Goal: Check status: Check status

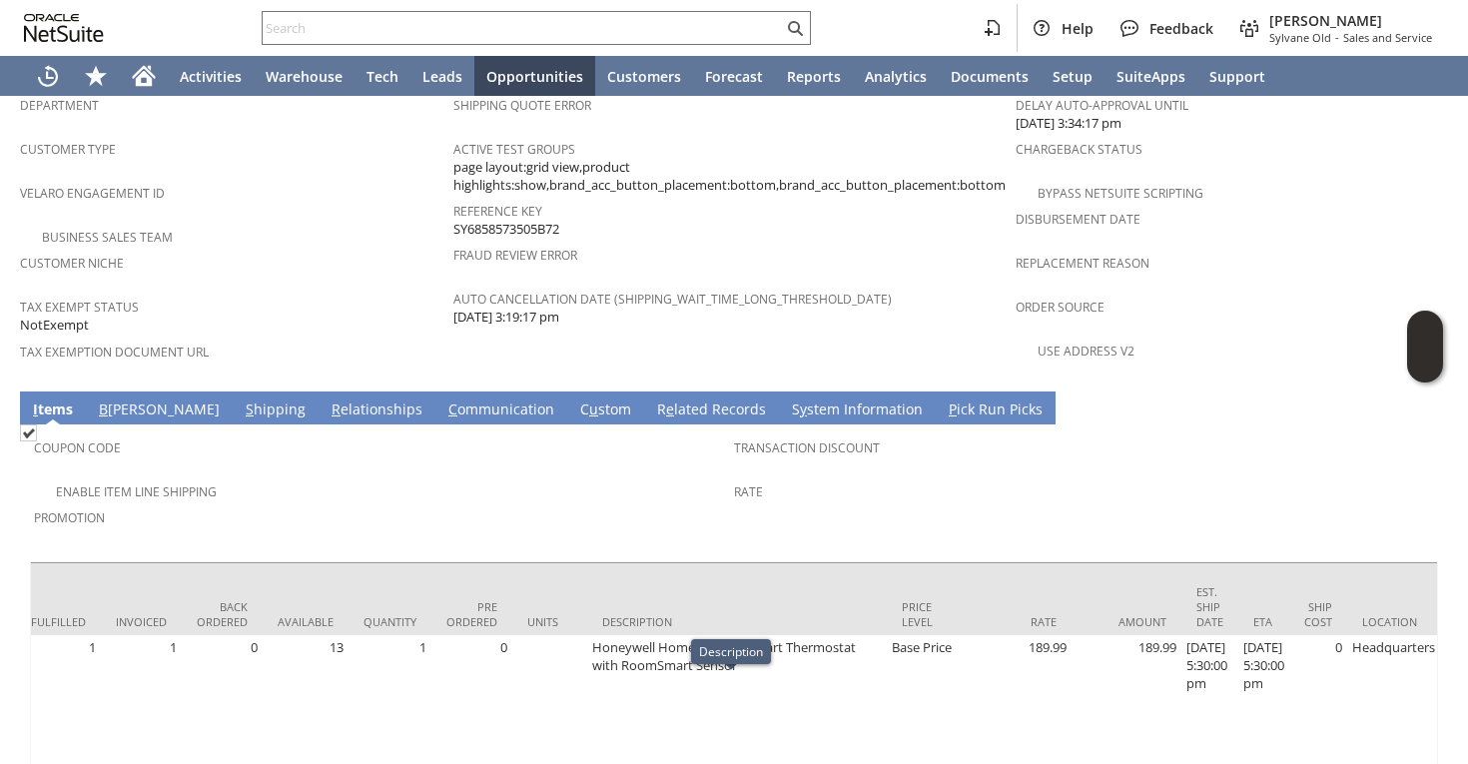
scroll to position [0, 326]
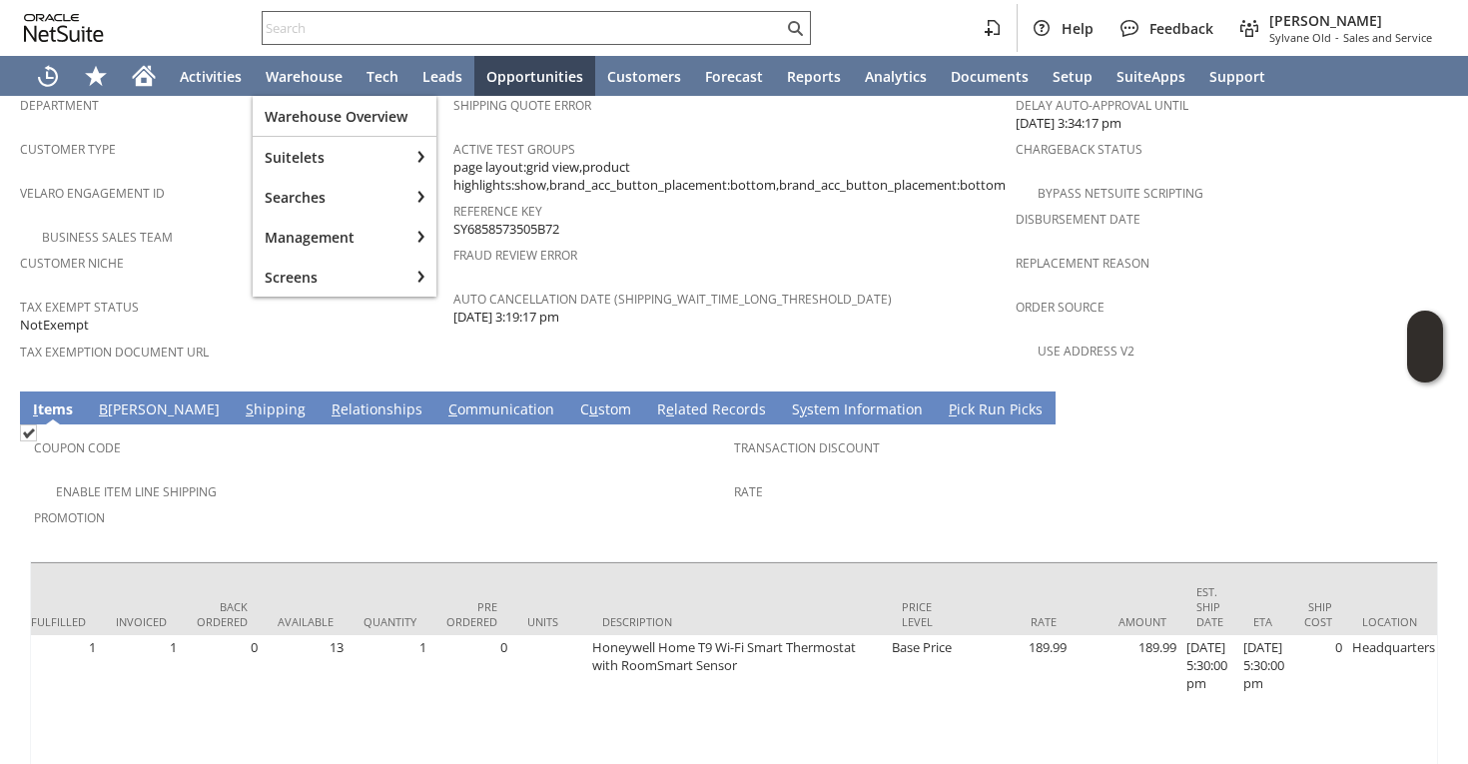
click at [375, 15] on div at bounding box center [536, 28] width 549 height 34
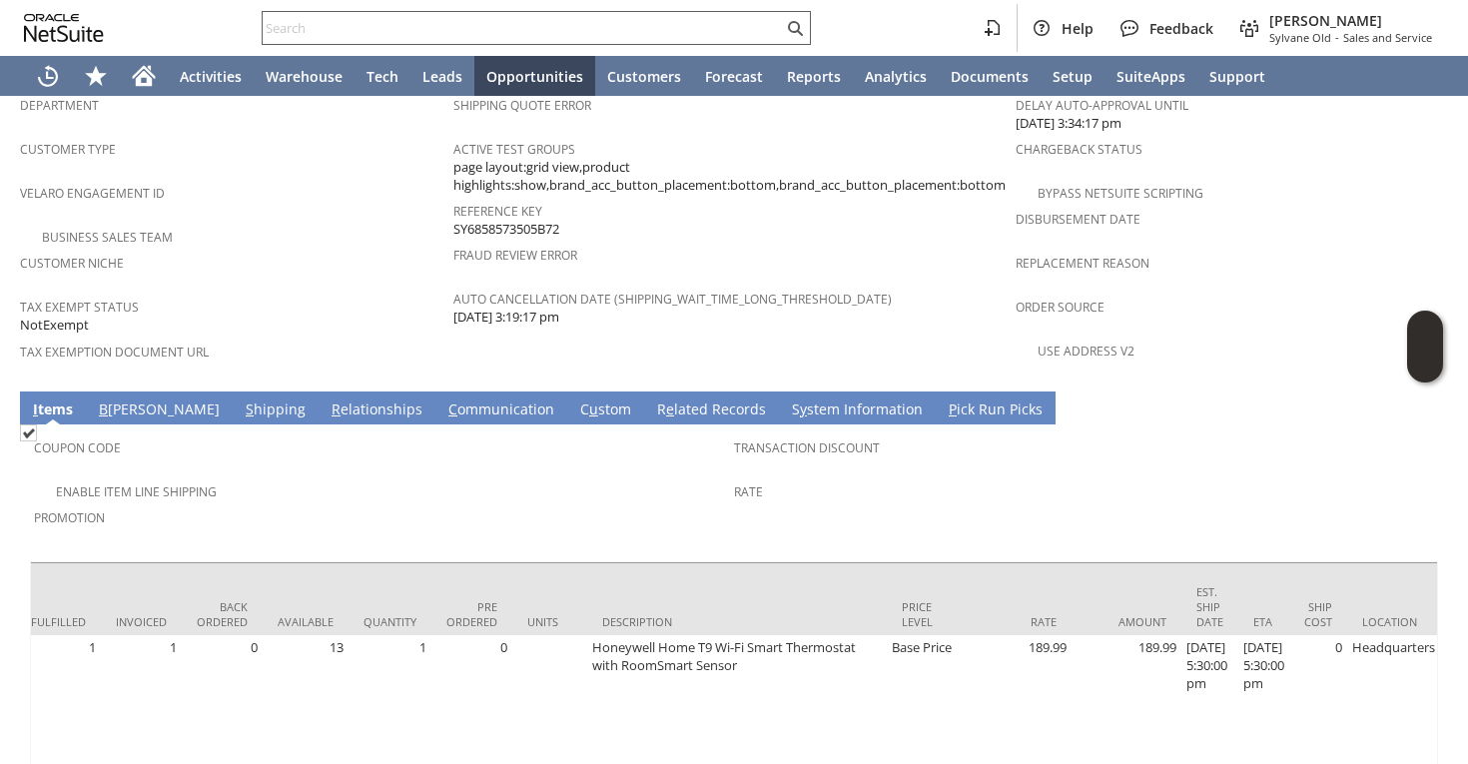
click at [370, 25] on input "text" at bounding box center [523, 28] width 520 height 24
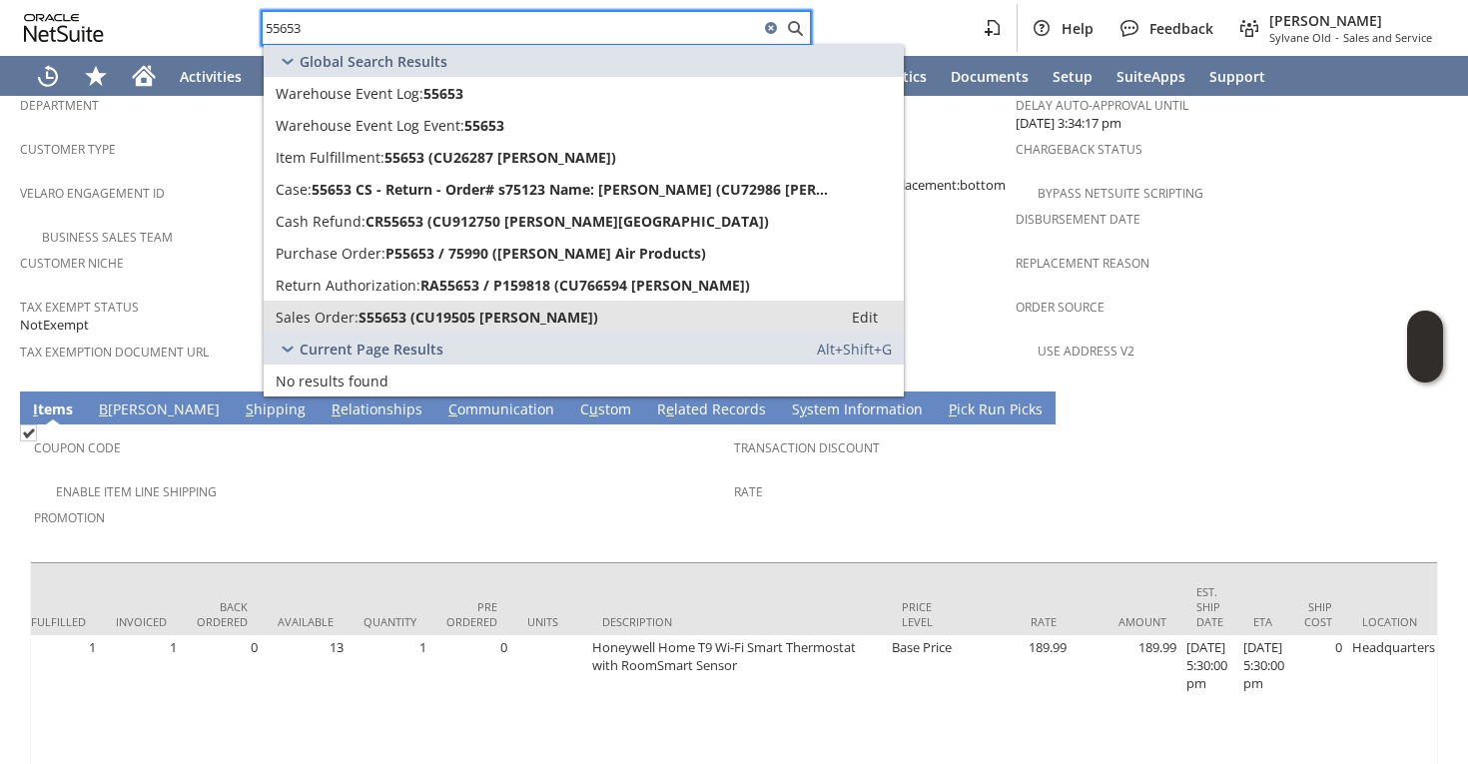
type input "55653"
click at [386, 317] on span "S55653 (CU19505 [PERSON_NAME])" at bounding box center [479, 317] width 240 height 19
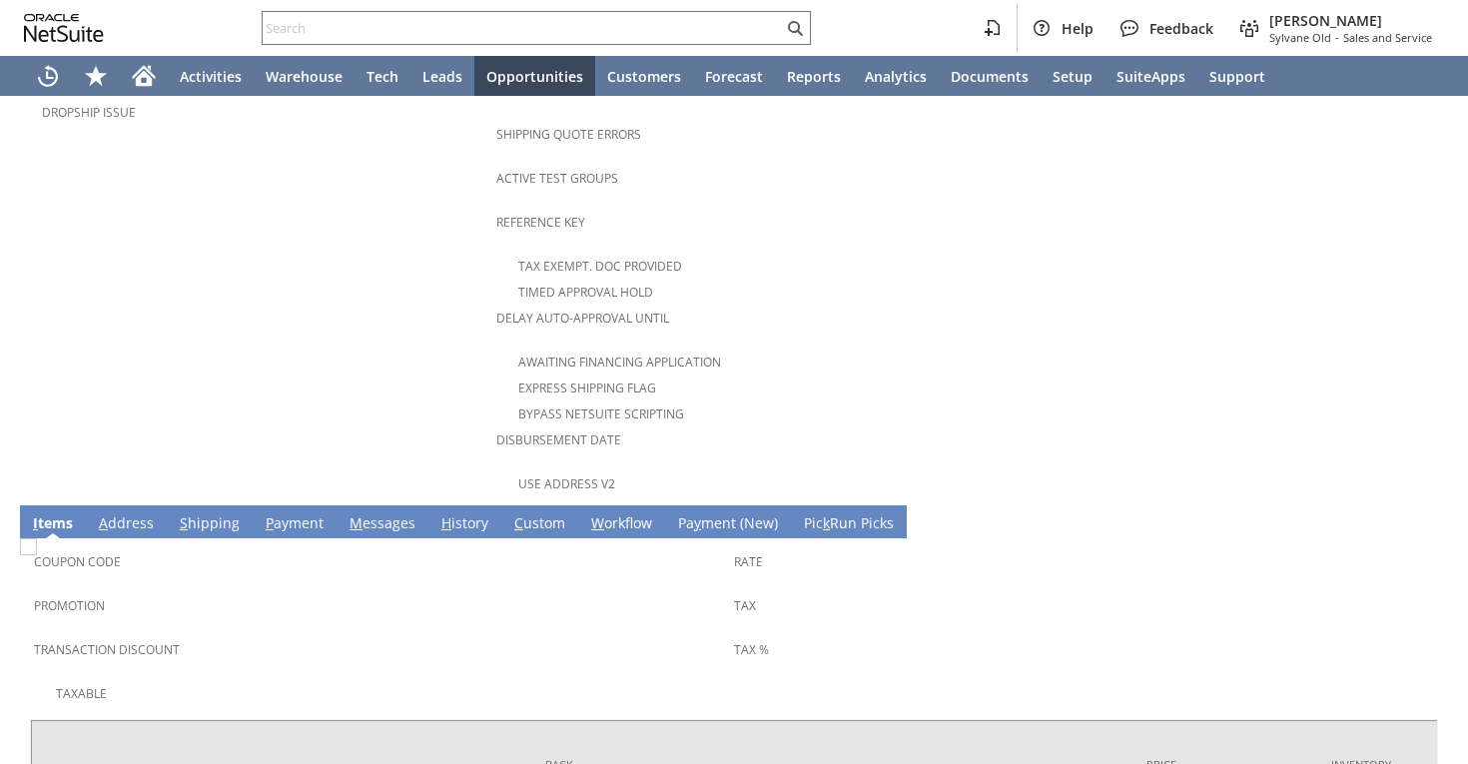
scroll to position [1205, 0]
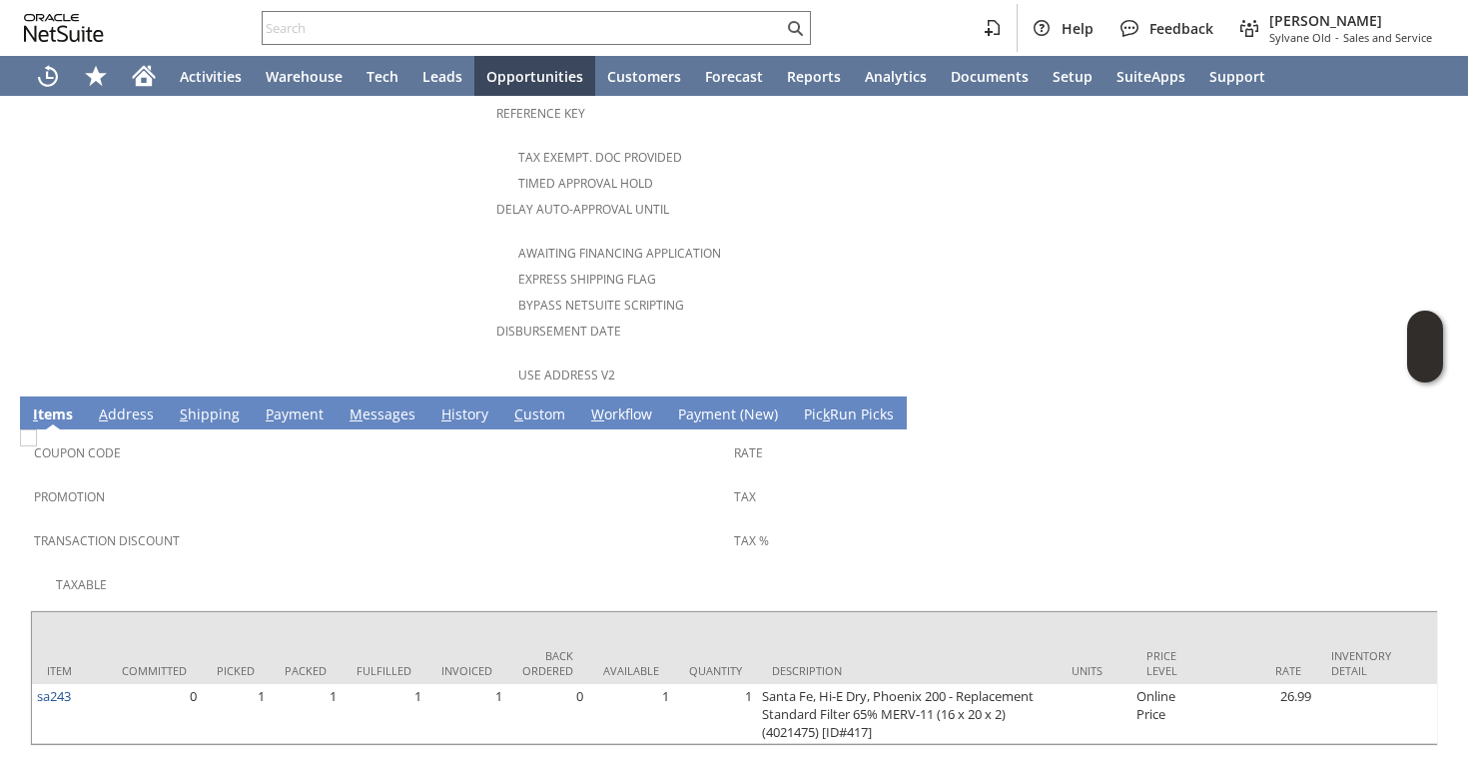
click at [204, 404] on link "S hipping" at bounding box center [210, 415] width 70 height 22
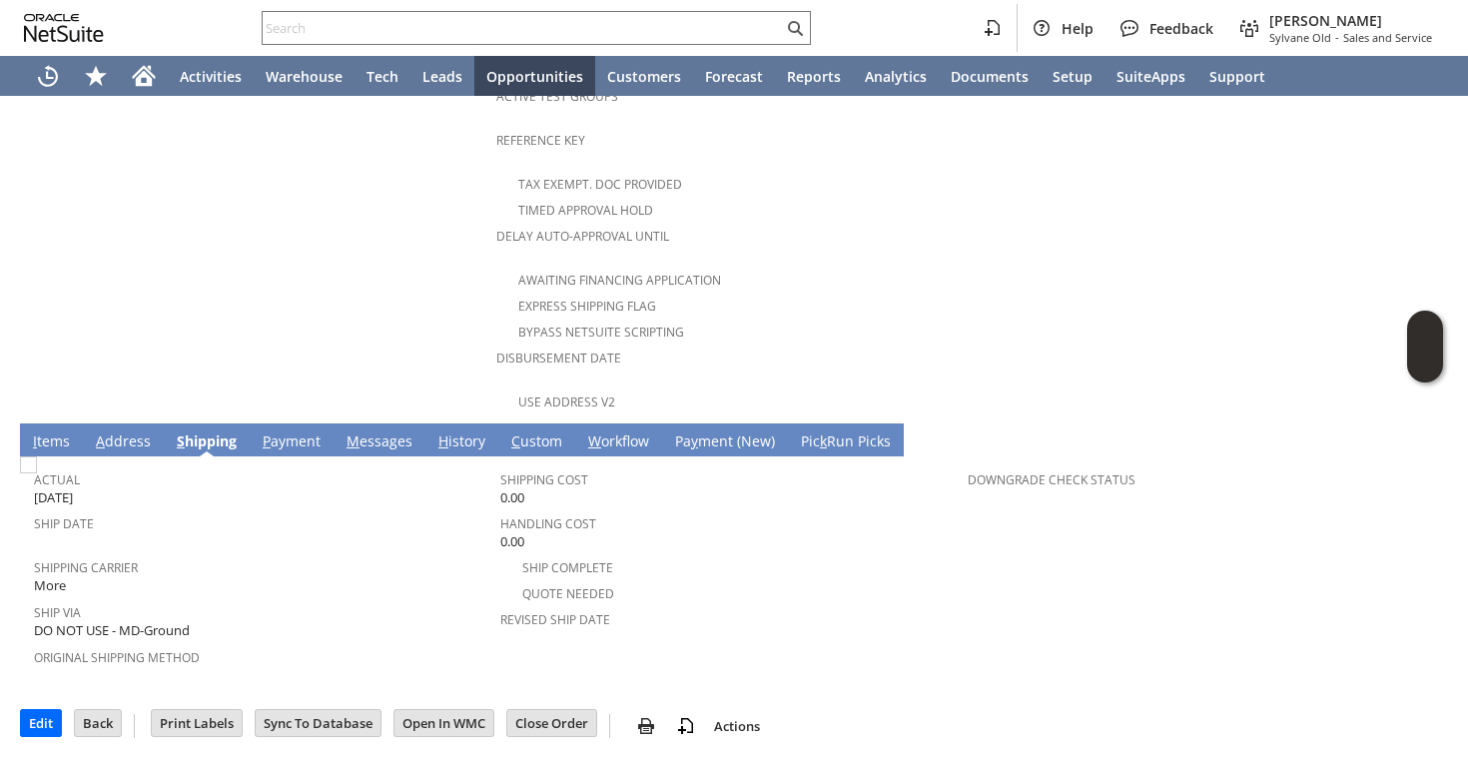
scroll to position [1120, 0]
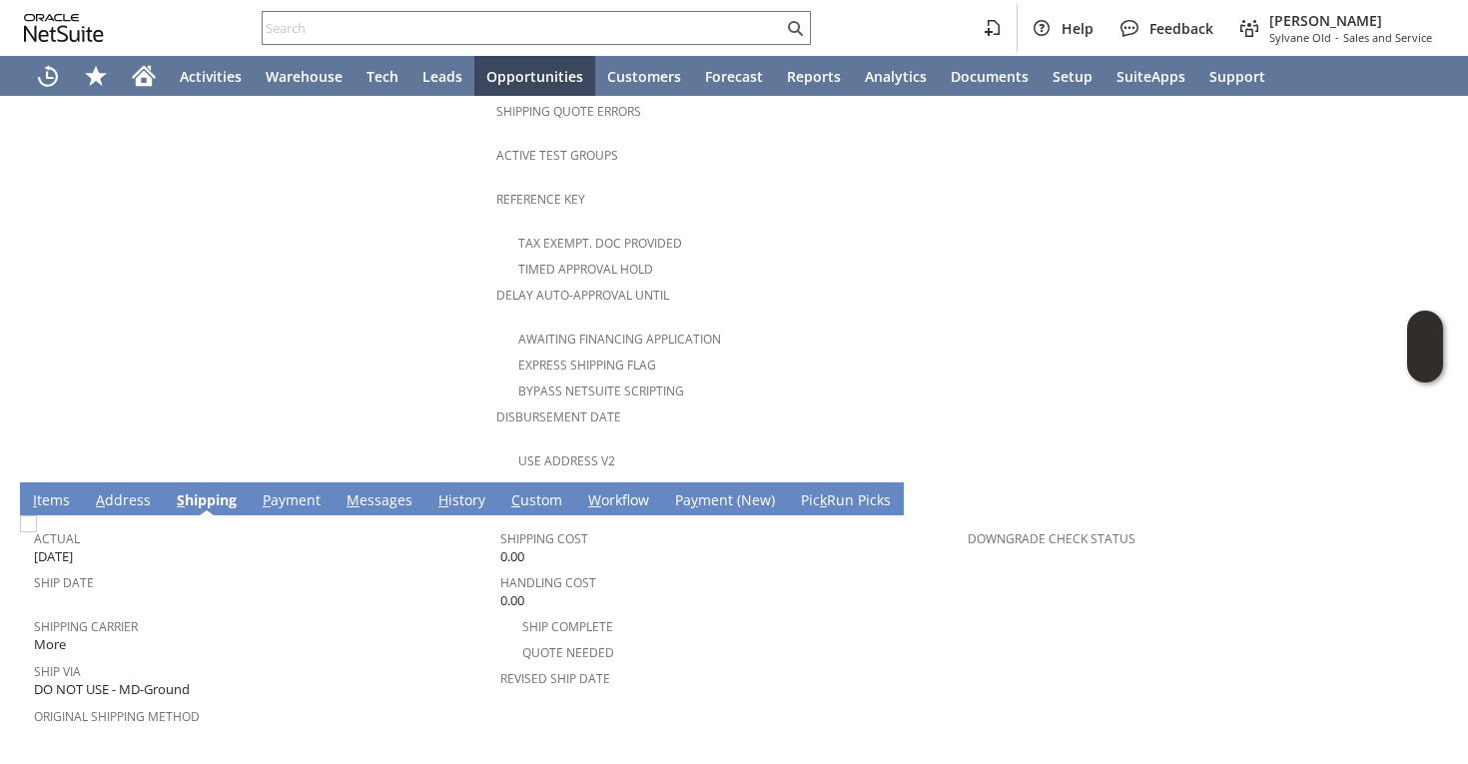
click at [63, 490] on link "I tems" at bounding box center [51, 501] width 47 height 22
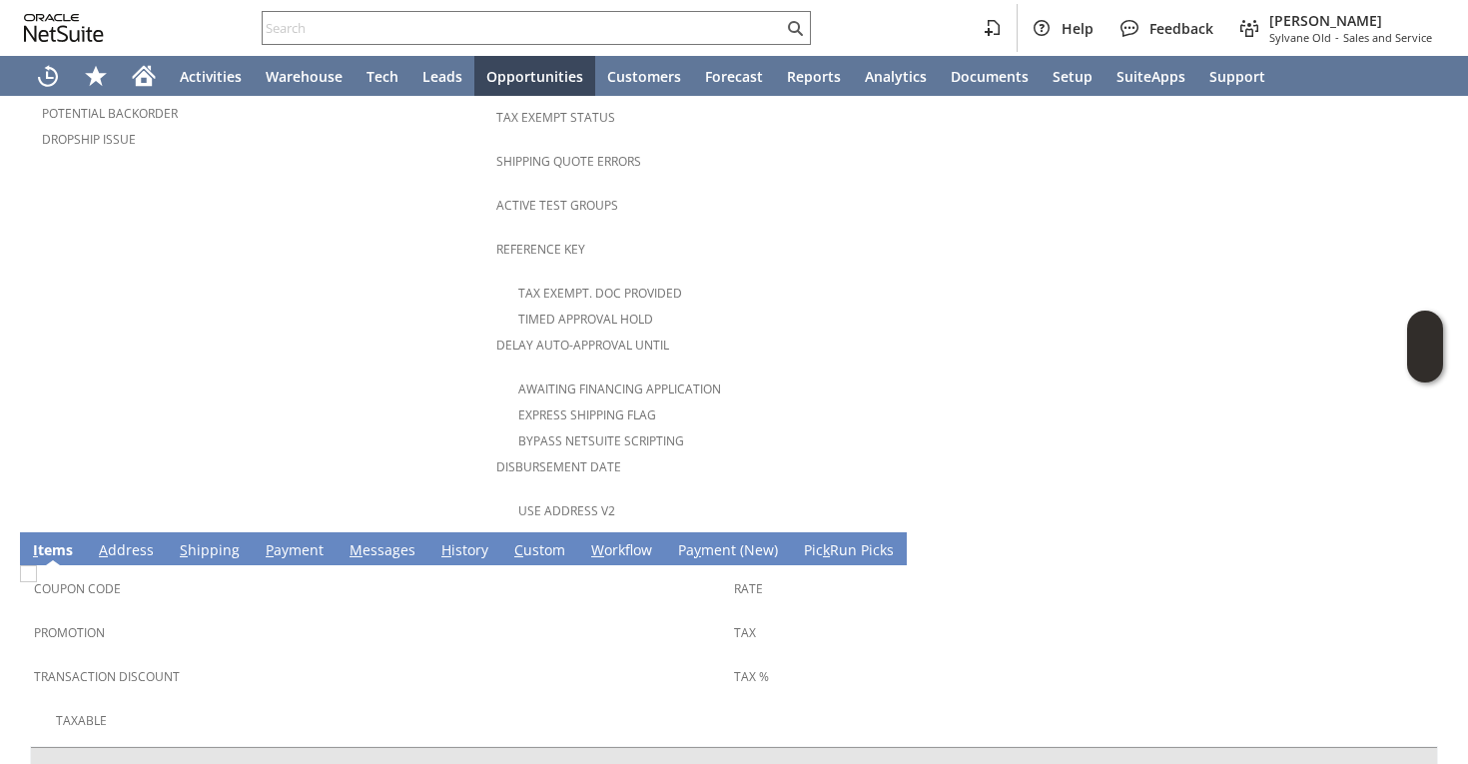
scroll to position [1083, 0]
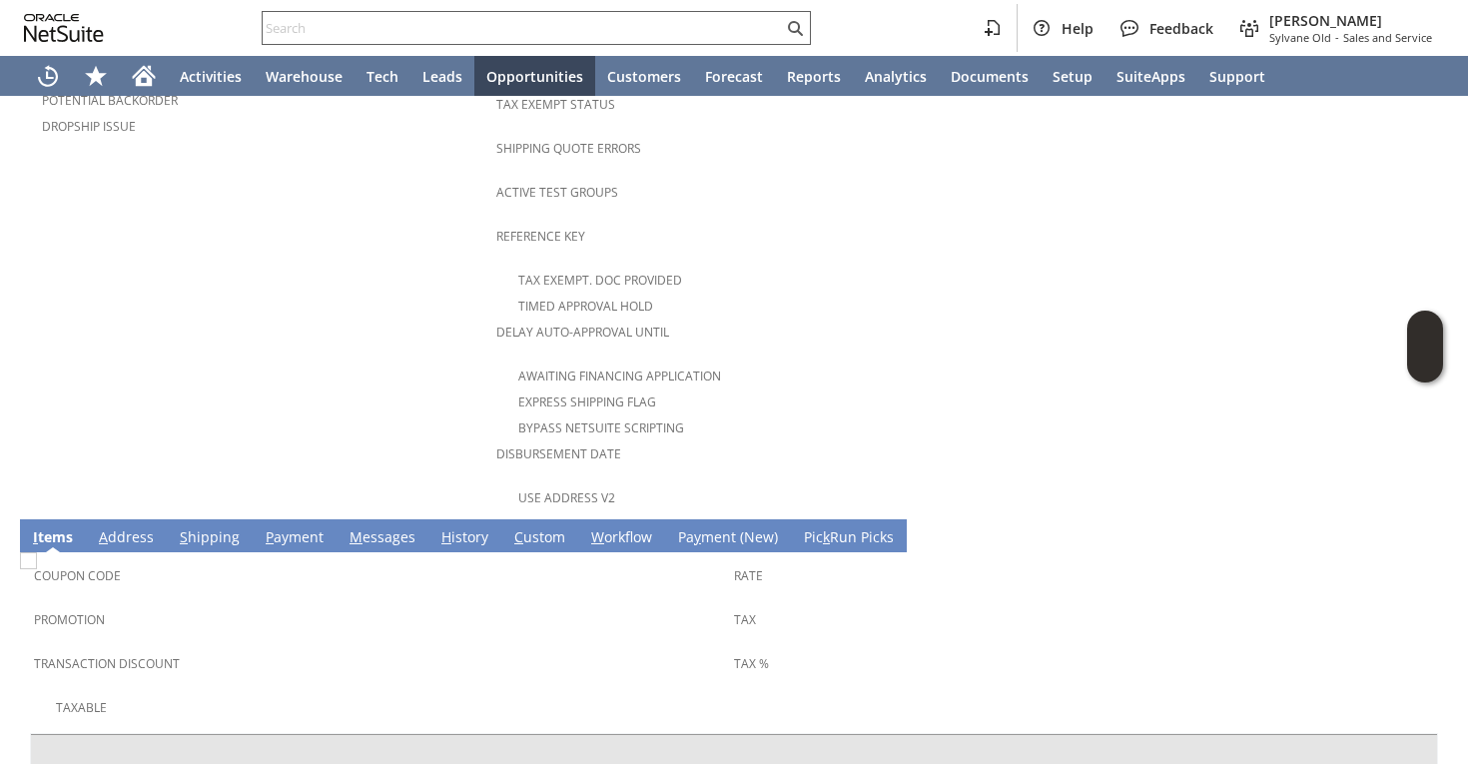
click at [452, 32] on input "text" at bounding box center [523, 28] width 520 height 24
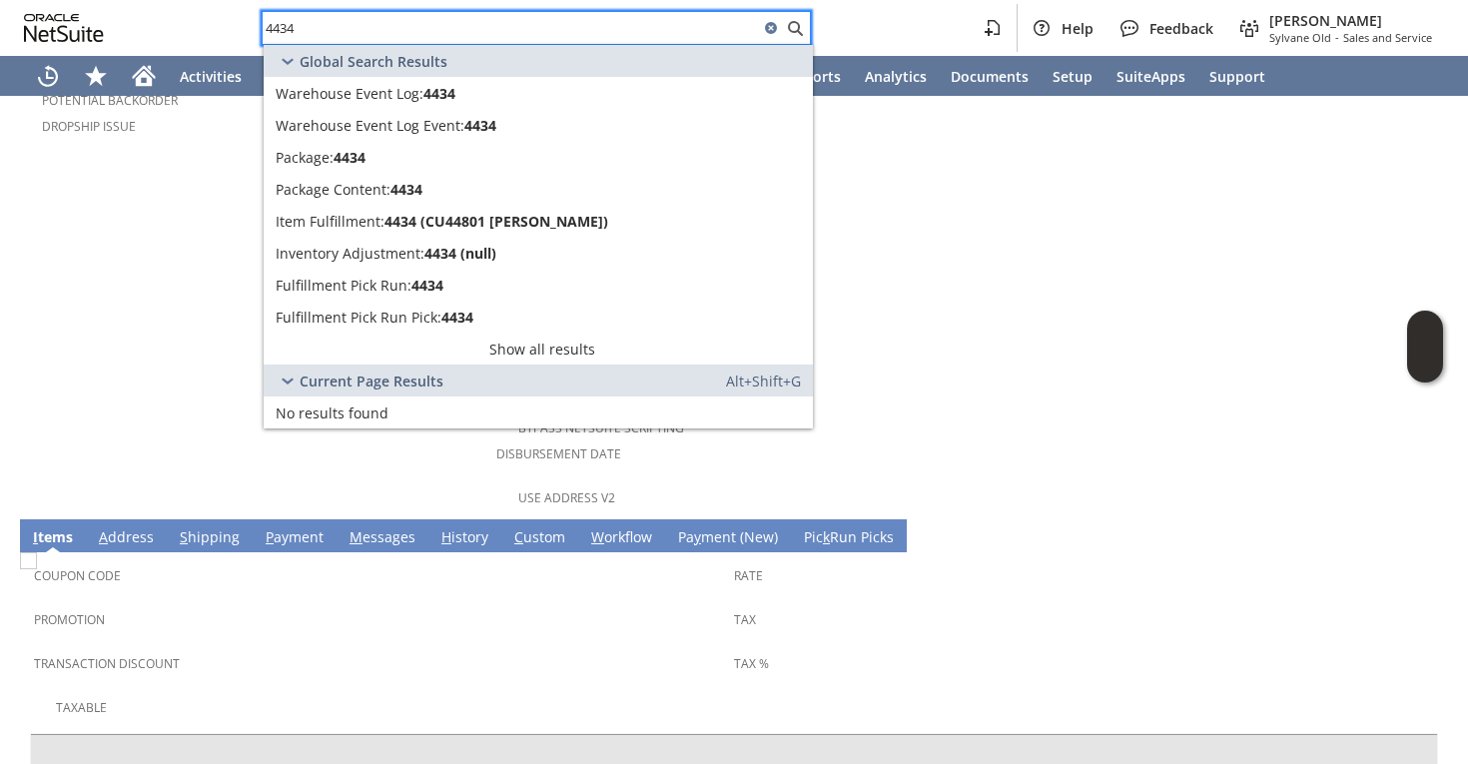
type input "4434"
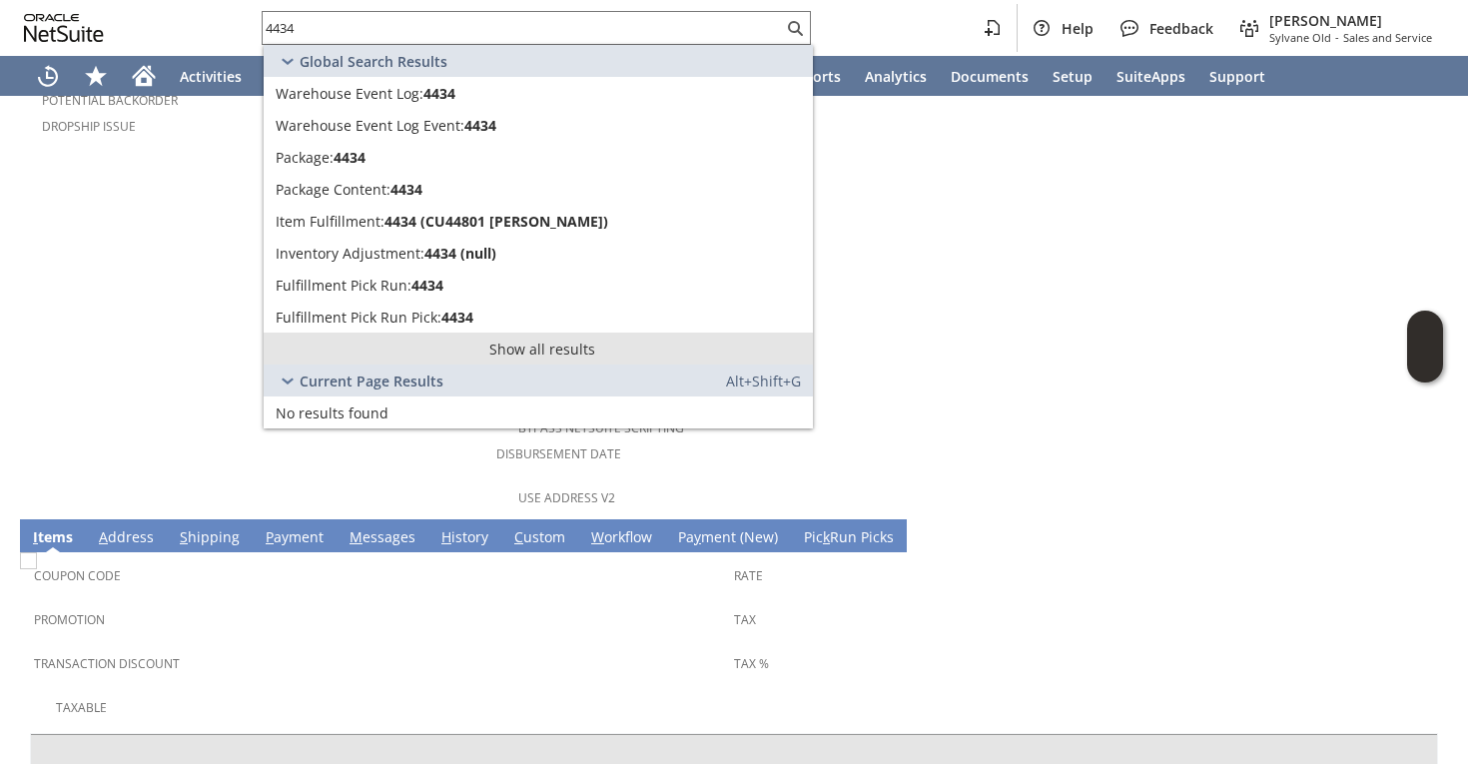
click at [436, 361] on link "Show all results" at bounding box center [538, 349] width 549 height 32
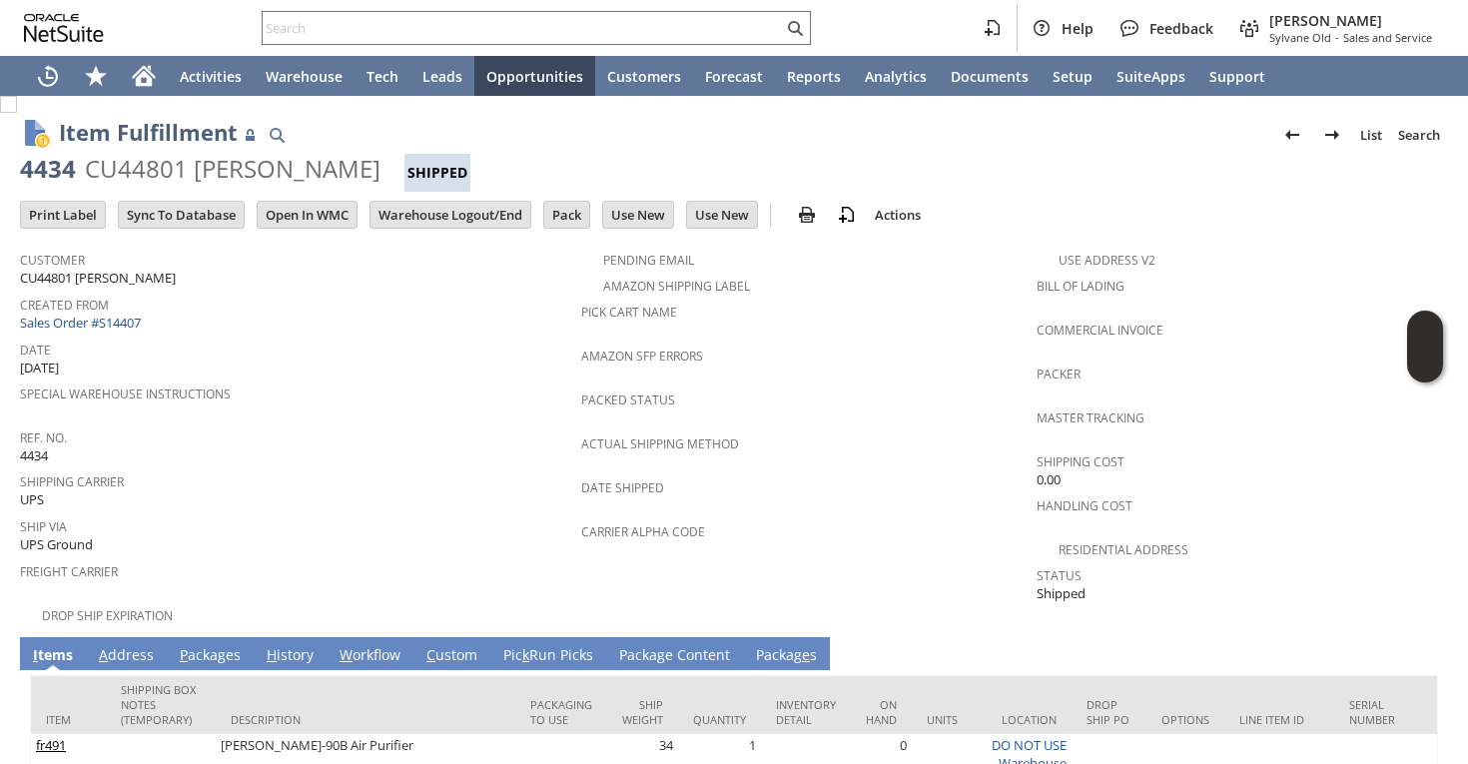
click at [104, 328] on td "Created From Sales Order #S14407" at bounding box center [300, 313] width 561 height 45
click at [111, 325] on link "Sales Order #S14407" at bounding box center [83, 323] width 126 height 18
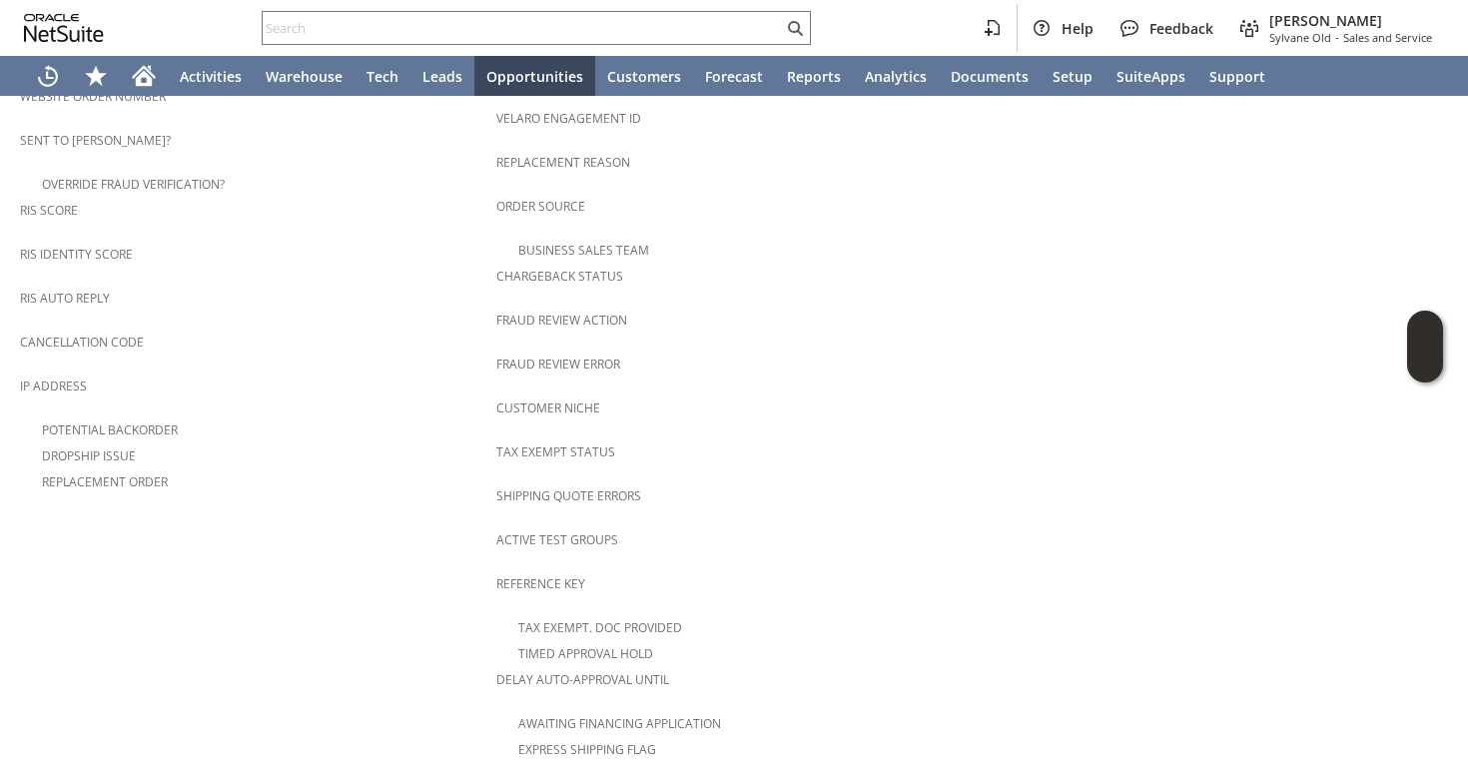
scroll to position [1180, 0]
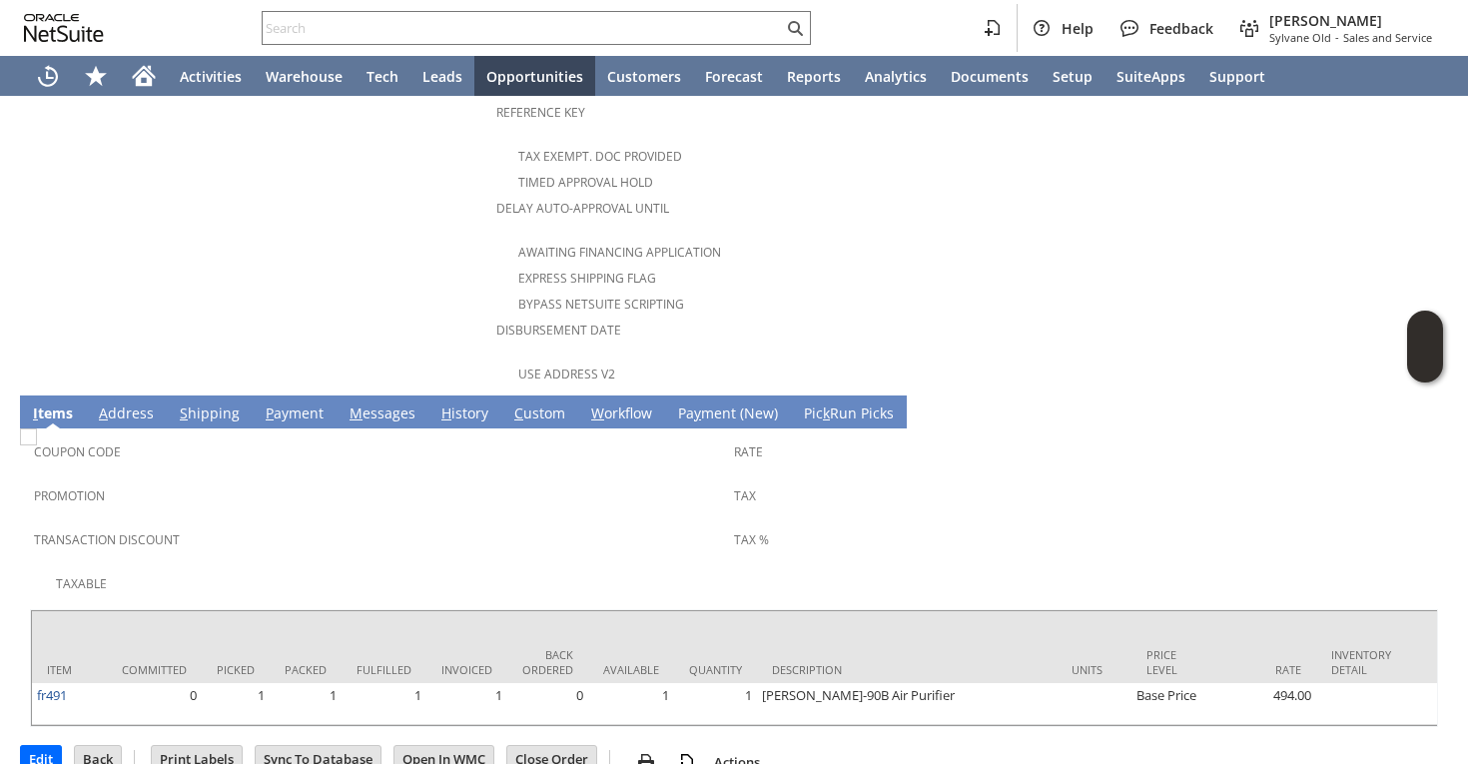
click at [188, 403] on link "S hipping" at bounding box center [210, 414] width 70 height 22
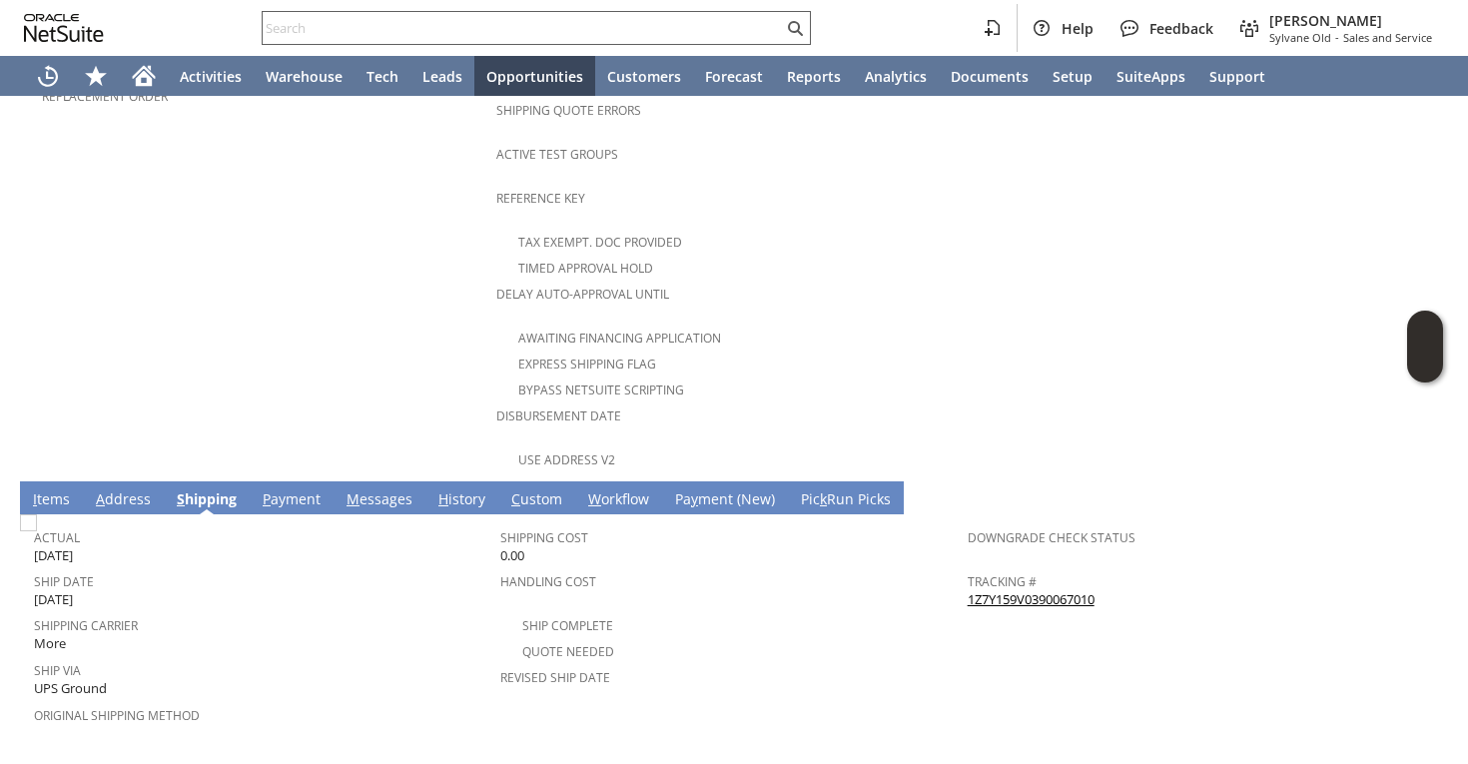
click at [366, 17] on input "text" at bounding box center [523, 28] width 520 height 24
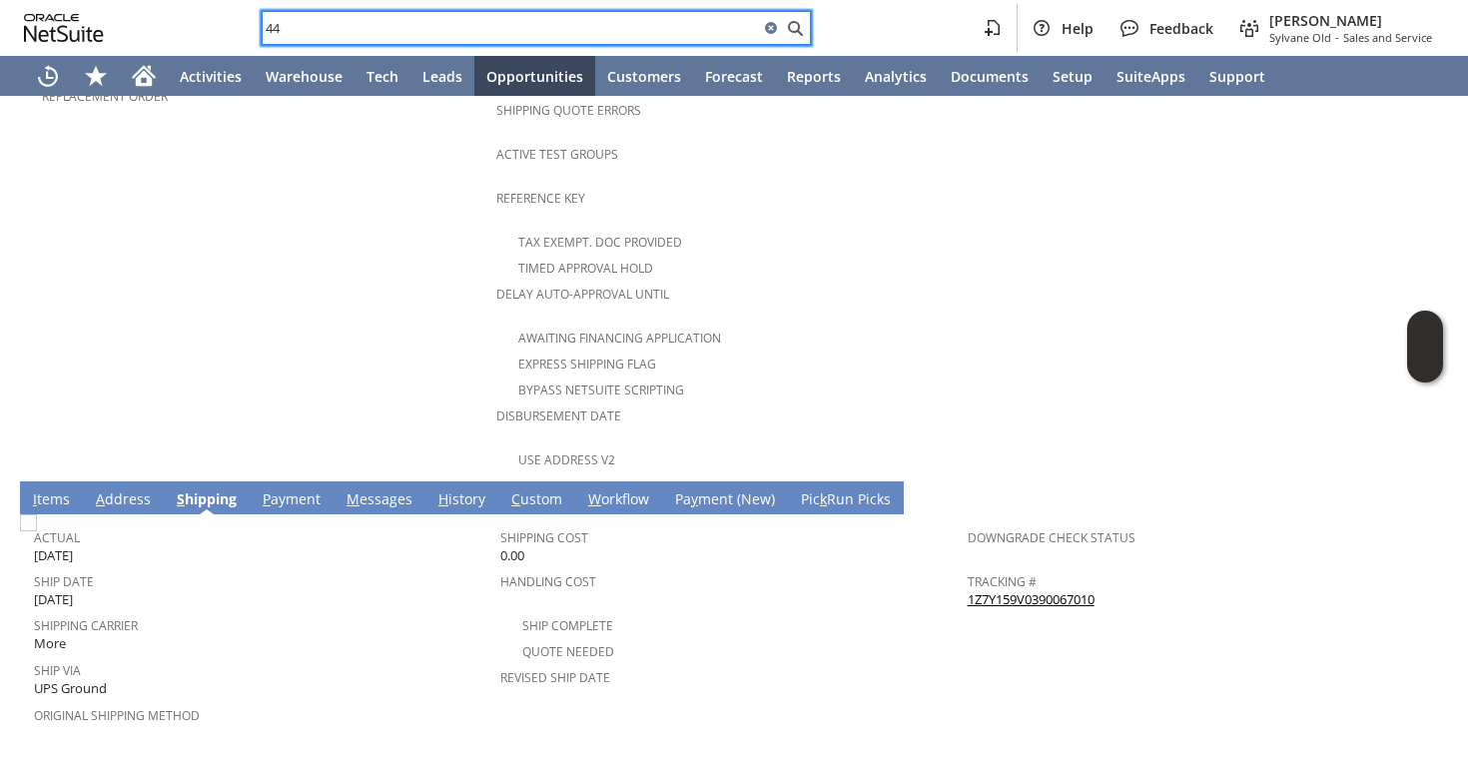
type input "4"
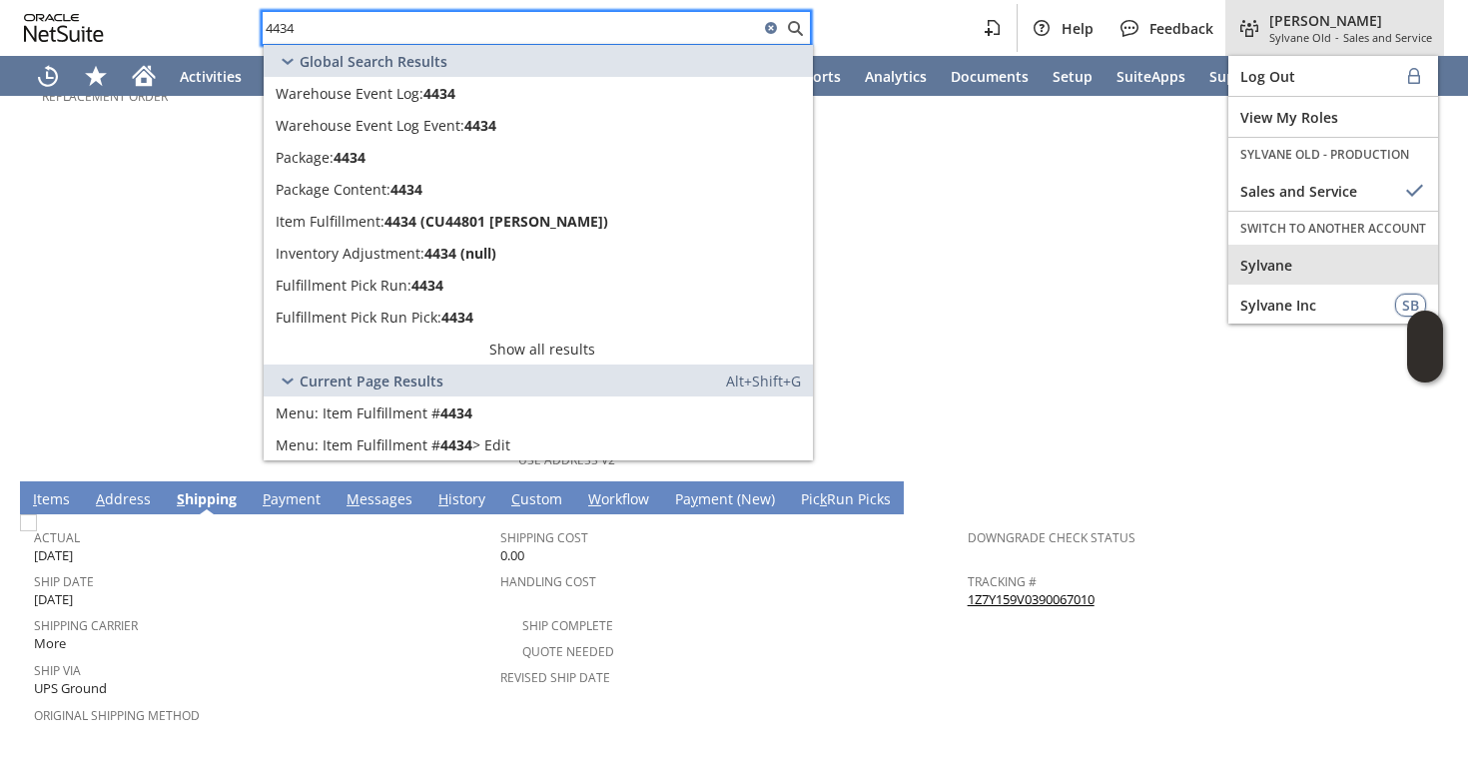
type input "4434"
click at [1285, 267] on span "Sylvane" at bounding box center [1333, 265] width 186 height 19
